Goal: Information Seeking & Learning: Find specific page/section

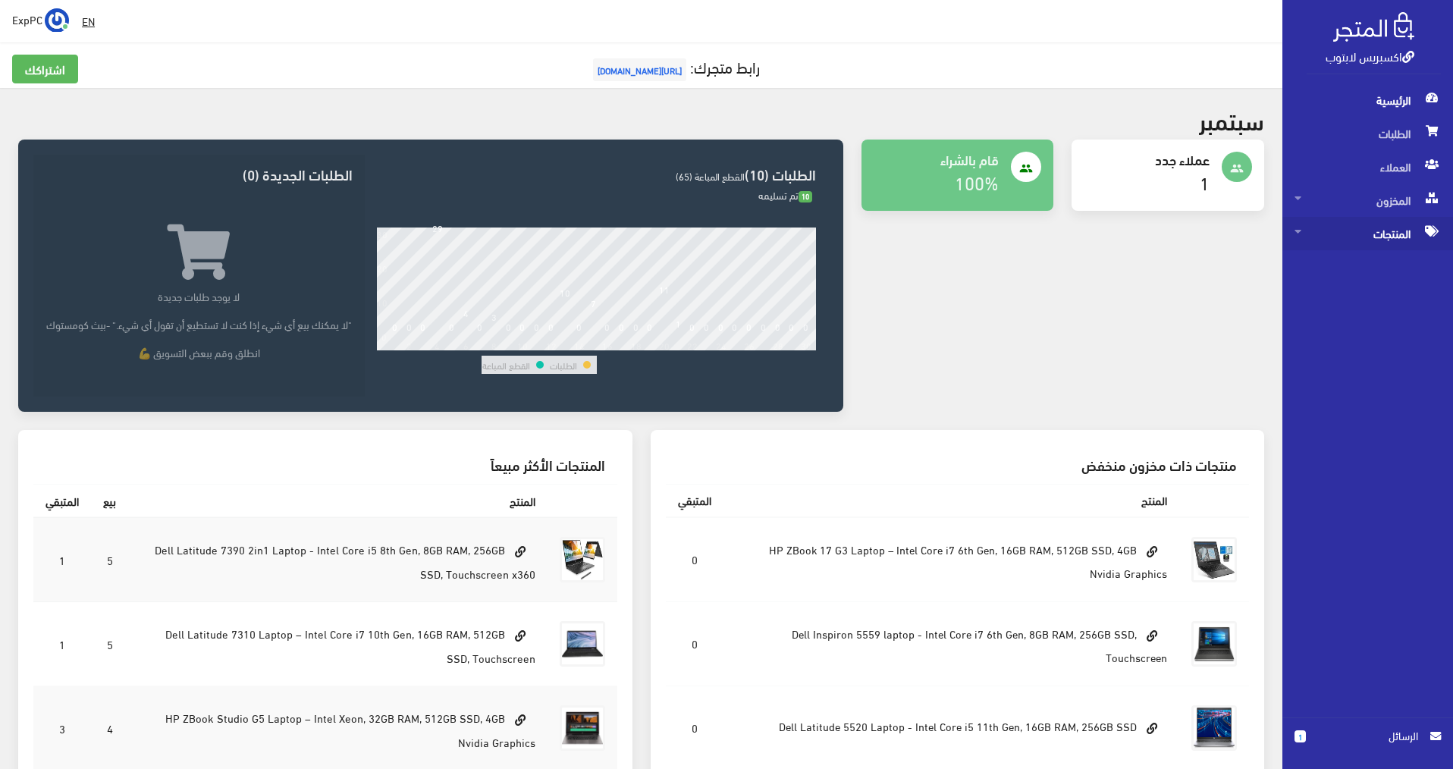
click at [1379, 230] on span "المنتجات" at bounding box center [1367, 233] width 146 height 33
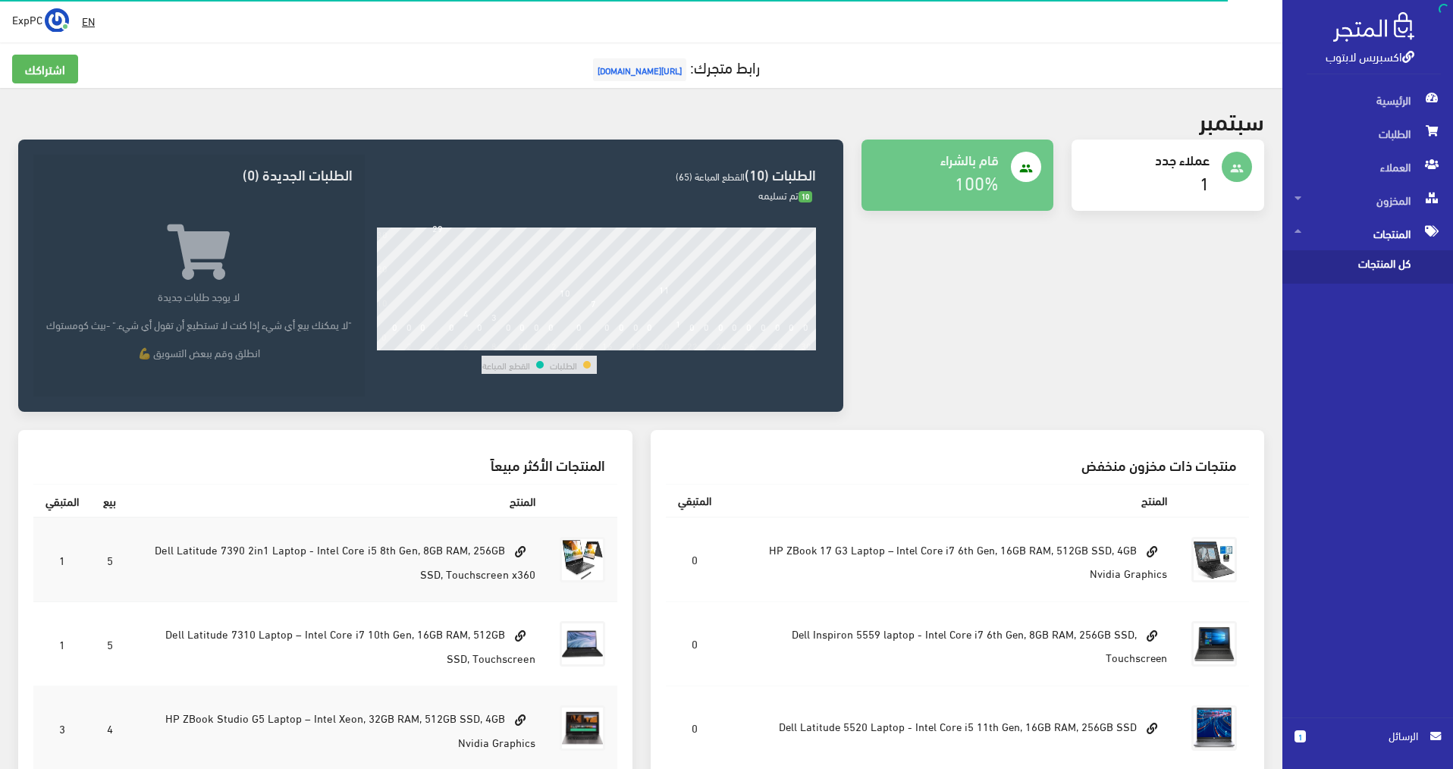
click at [1363, 274] on span "كل المنتجات" at bounding box center [1351, 266] width 115 height 33
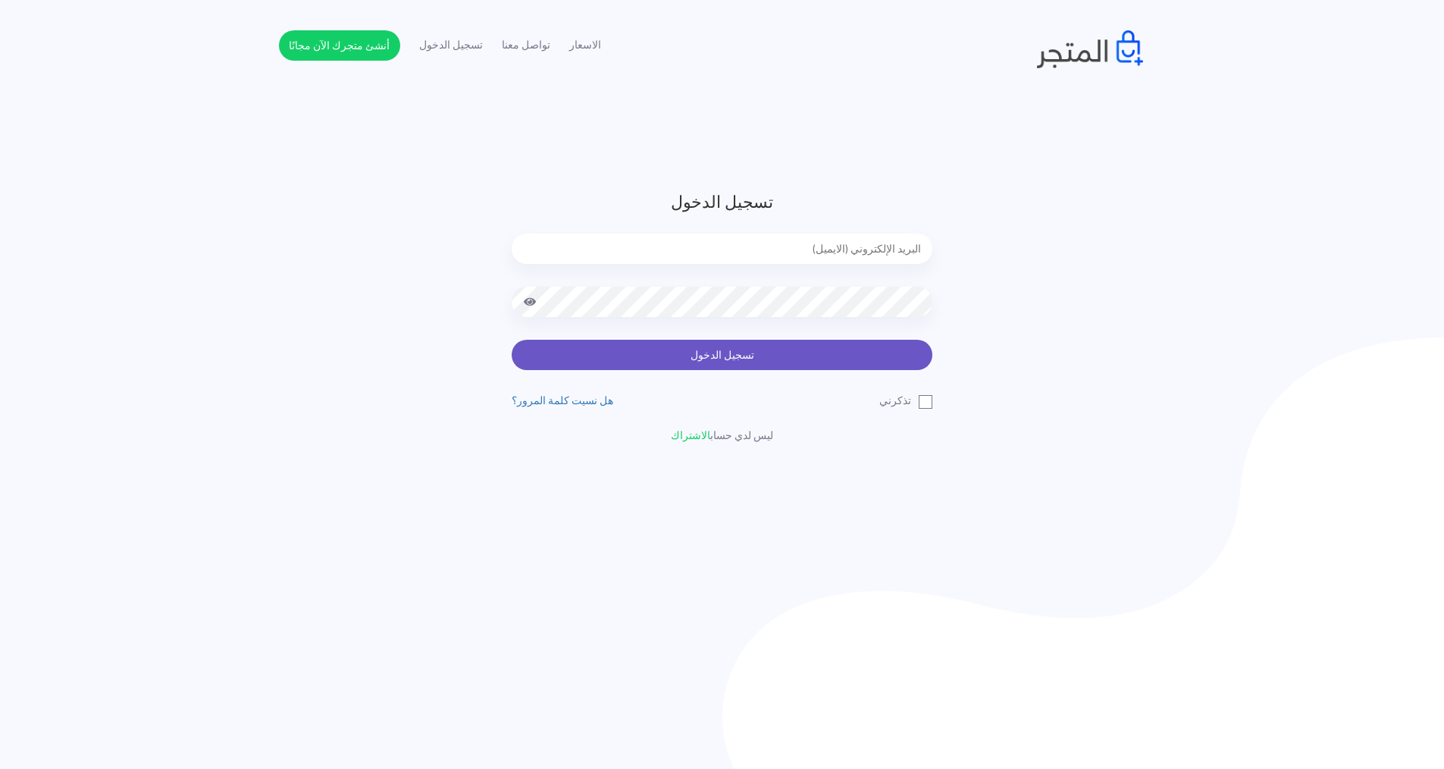
type input "[EMAIL_ADDRESS][DOMAIN_NAME]"
click at [706, 362] on button "تسجيل الدخول" at bounding box center [722, 355] width 421 height 30
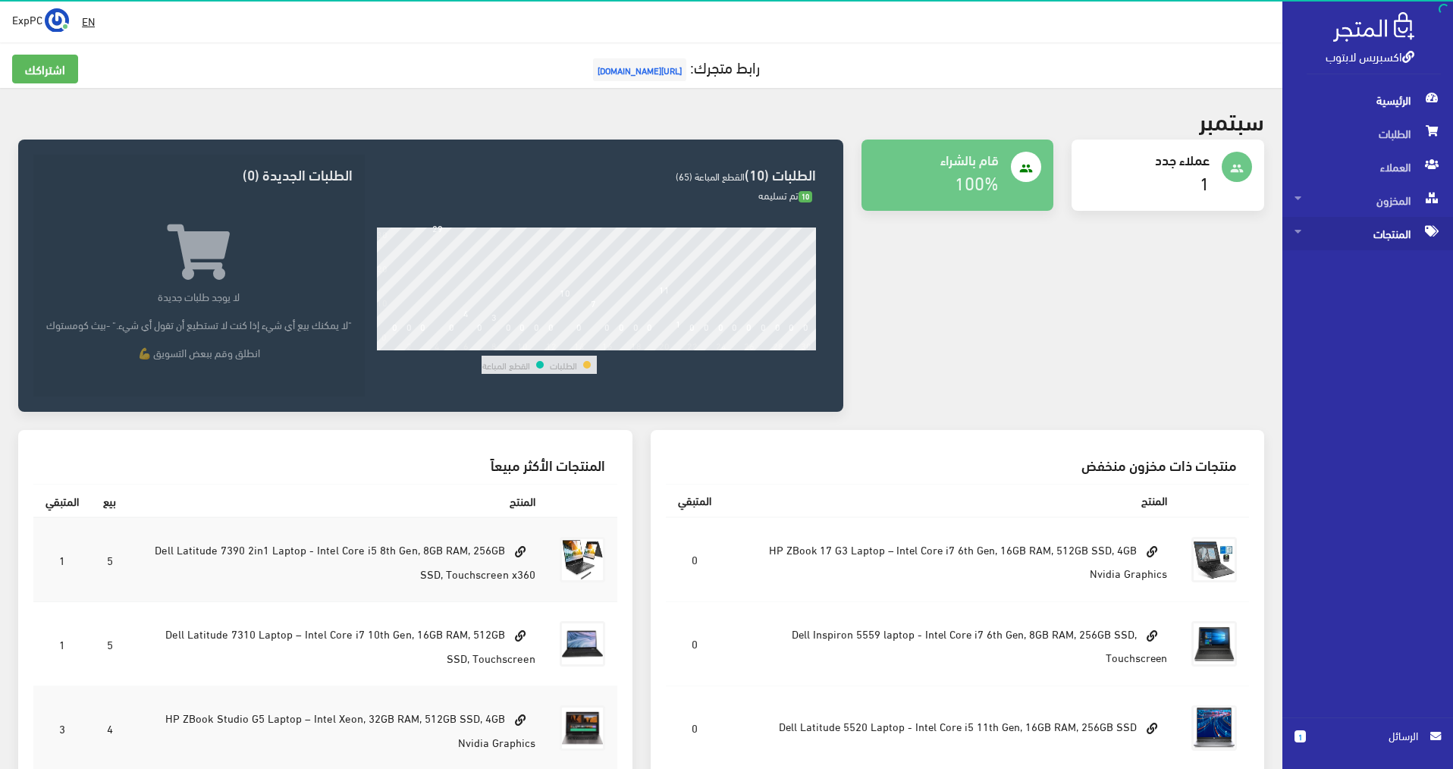
click at [1384, 234] on span "المنتجات" at bounding box center [1367, 233] width 146 height 33
click at [1350, 257] on span "كل المنتجات" at bounding box center [1351, 266] width 115 height 33
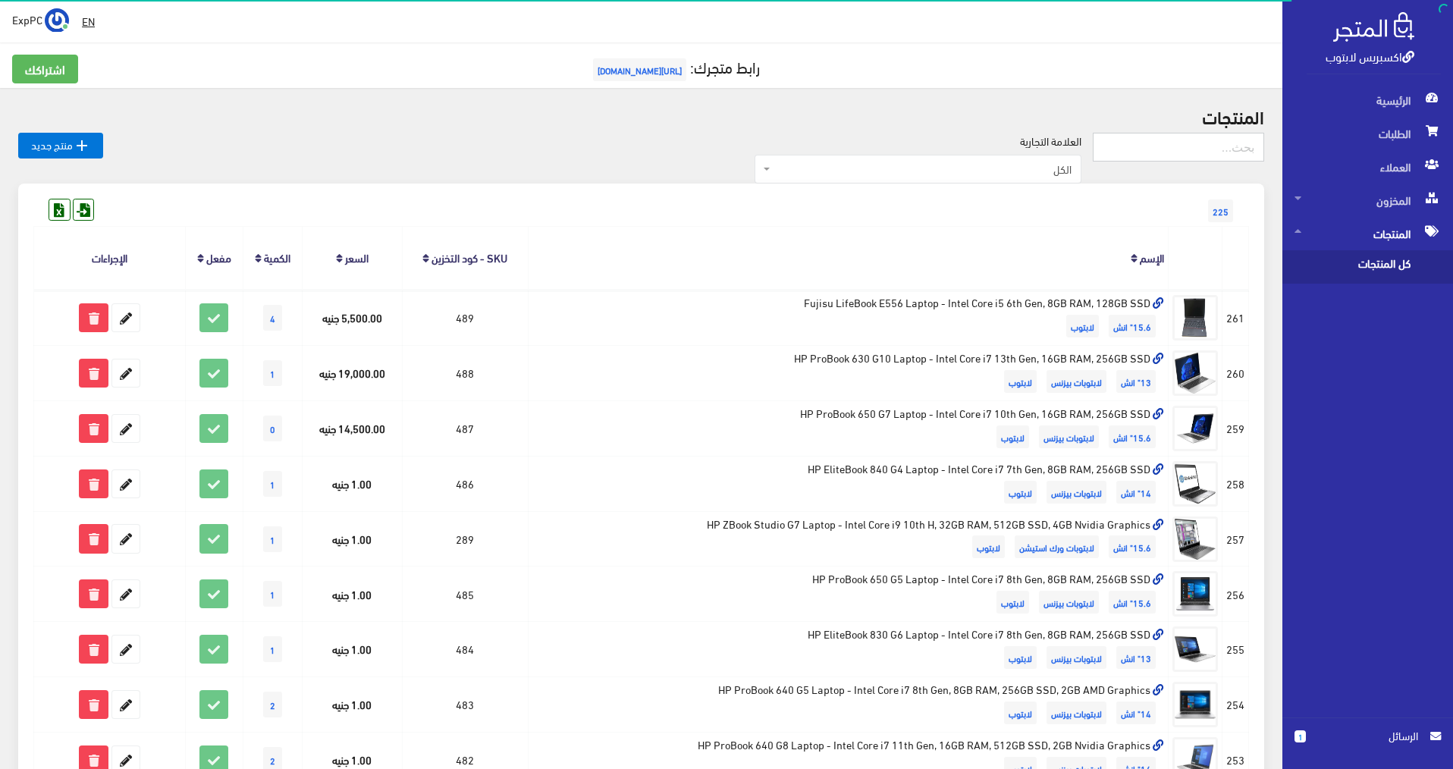
click at [1151, 140] on input "text" at bounding box center [1178, 147] width 171 height 29
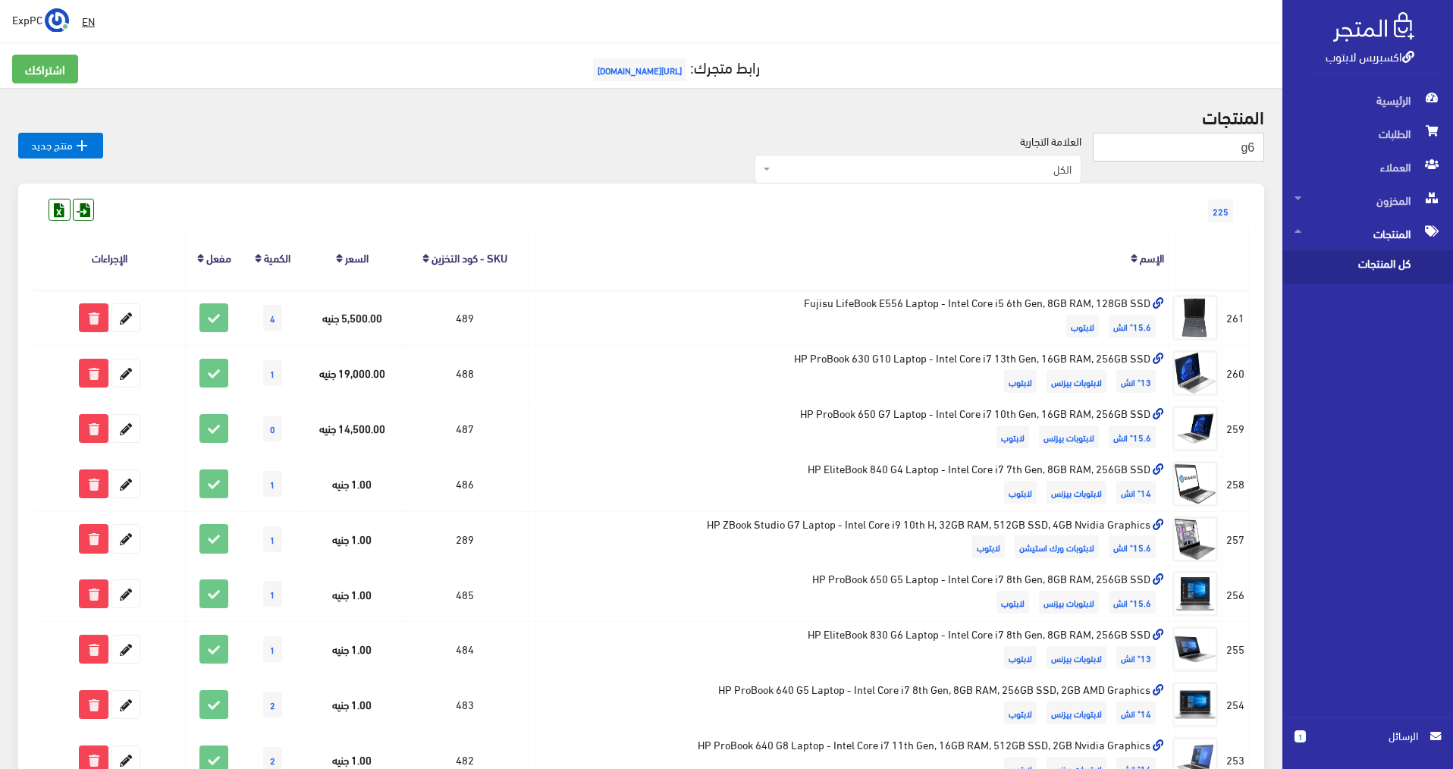
type input "g6"
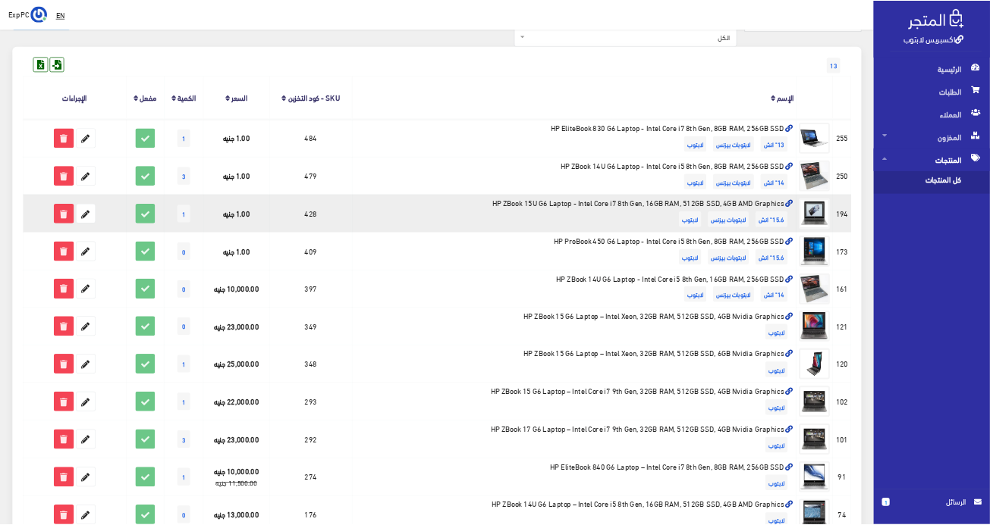
scroll to position [152, 0]
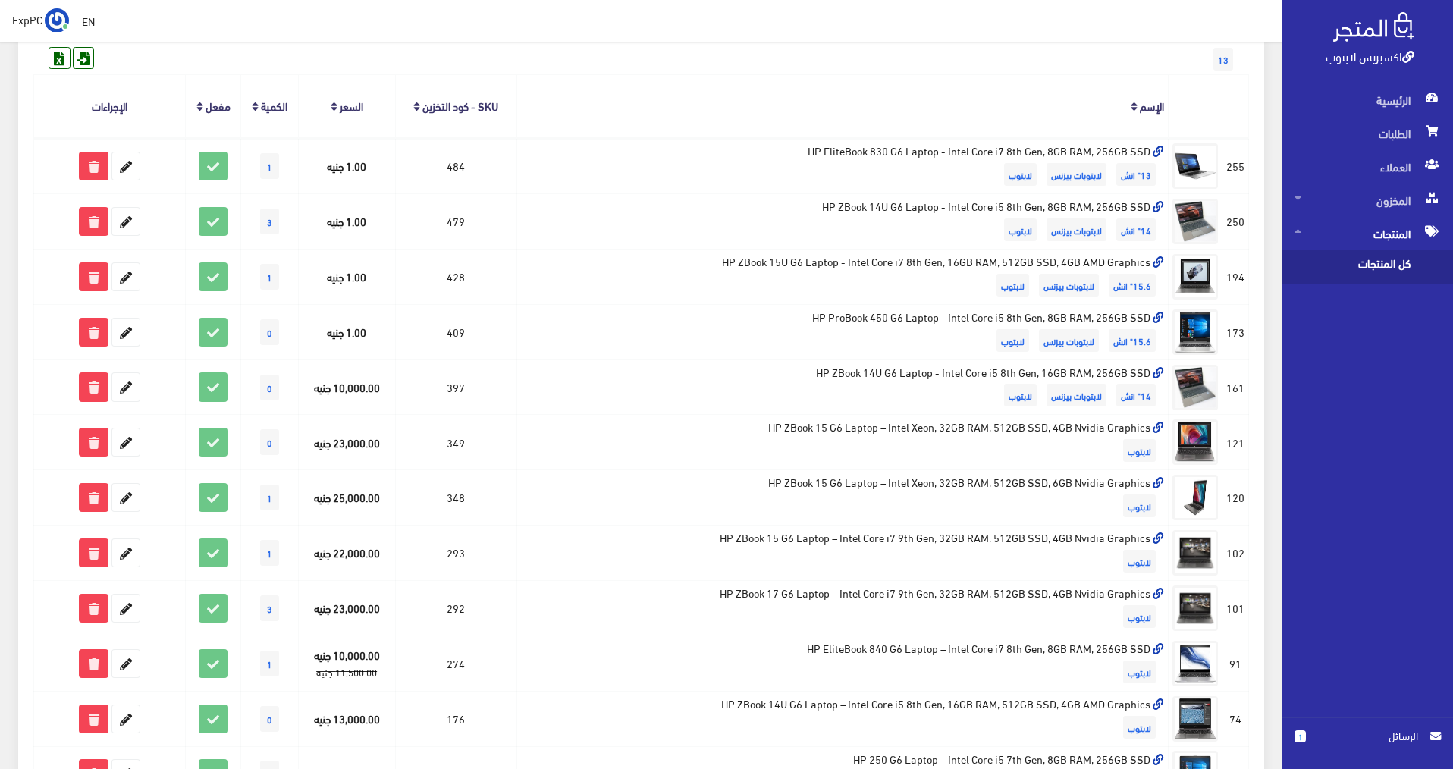
drag, startPoint x: 657, startPoint y: 0, endPoint x: 445, endPoint y: 9, distance: 211.7
click at [445, 9] on div " EN ExpPC اشتراكي" at bounding box center [641, 21] width 1282 height 42
click at [445, 9] on div "EN ExpPC اشتراكي" at bounding box center [641, 21] width 1258 height 27
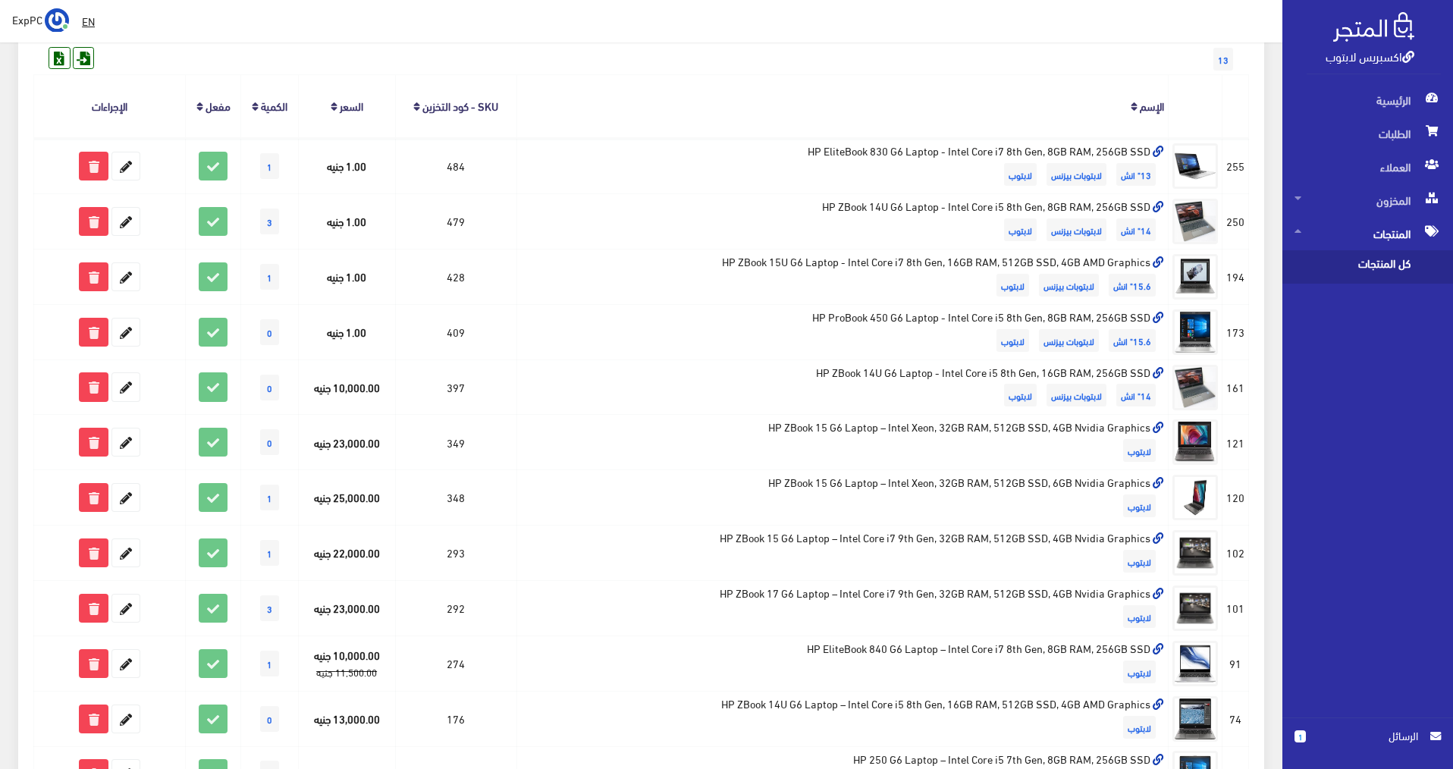
click at [445, 3] on div " EN ExpPC اشتراكي" at bounding box center [641, 21] width 1282 height 42
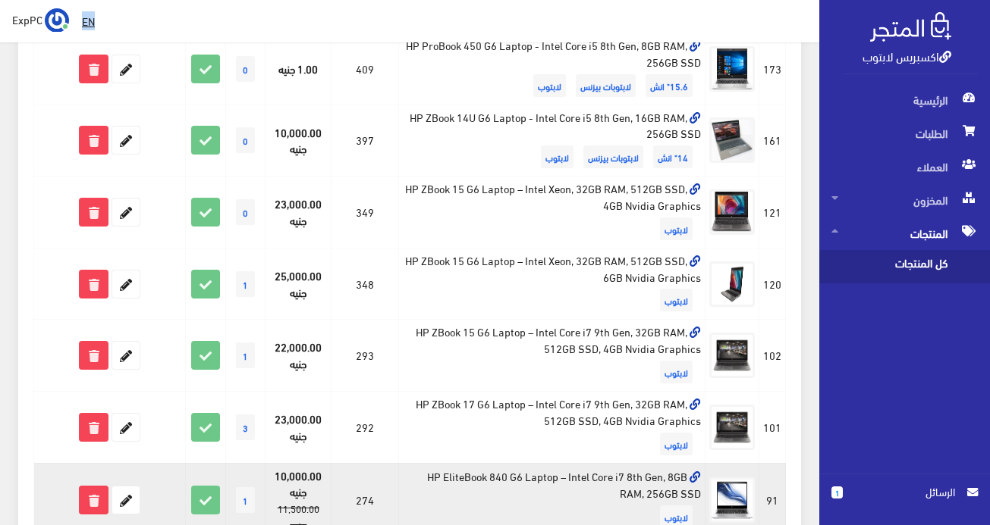
scroll to position [455, 0]
